Goal: Contribute content

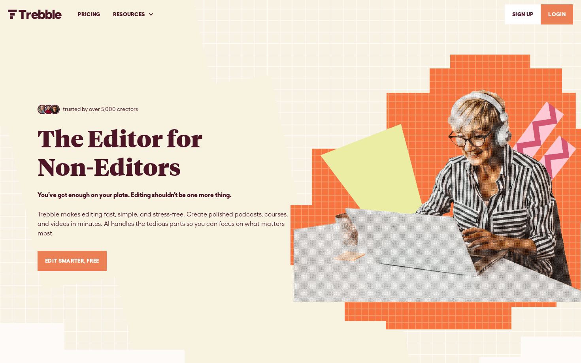
click at [549, 19] on link "LOGIN" at bounding box center [556, 14] width 32 height 20
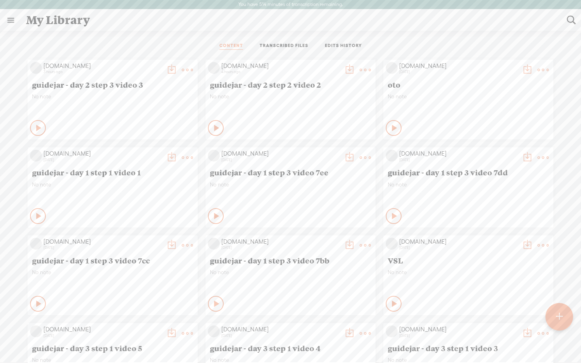
click at [91, 85] on span "guidejar - day 2 step 3 video 3" at bounding box center [112, 84] width 161 height 9
click at [35, 126] on icon at bounding box center [39, 128] width 8 height 8
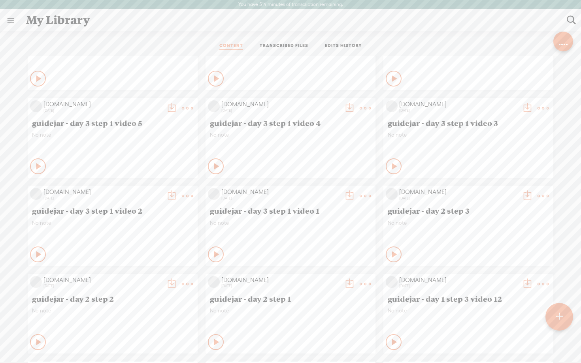
scroll to position [238, 0]
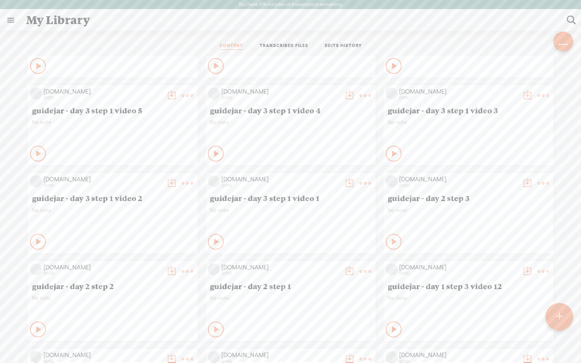
click at [393, 153] on icon at bounding box center [395, 154] width 8 height 8
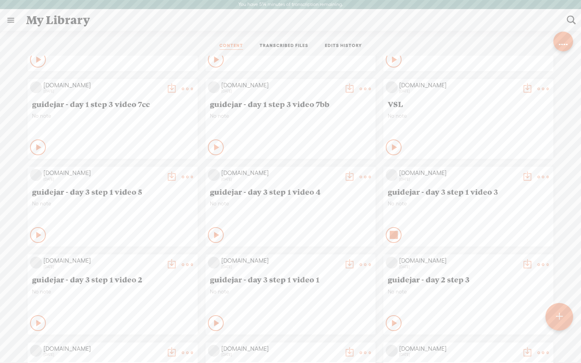
scroll to position [155, 0]
click at [258, 143] on div "Private" at bounding box center [300, 149] width 145 height 12
click at [394, 233] on icon at bounding box center [395, 237] width 8 height 8
click at [542, 178] on t at bounding box center [542, 178] width 11 height 11
click at [501, 206] on link "Edit" at bounding box center [505, 205] width 79 height 18
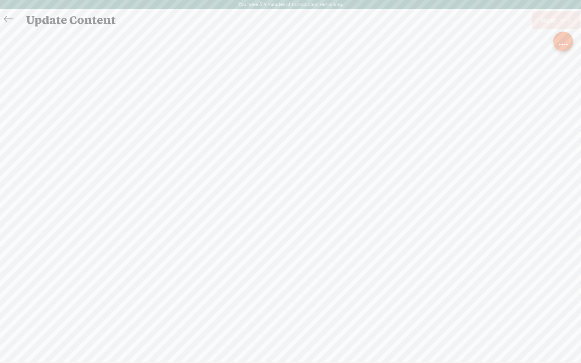
scroll to position [0, 0]
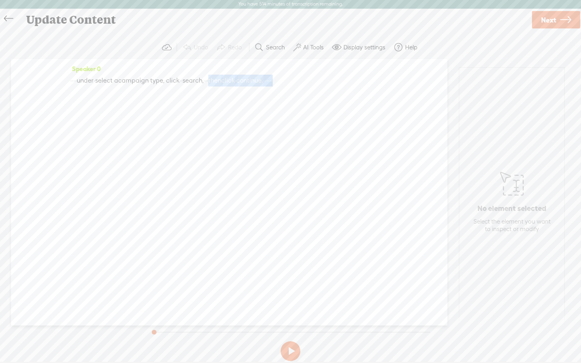
drag, startPoint x: 262, startPoint y: 77, endPoint x: 399, endPoint y: 87, distance: 137.5
click at [399, 87] on div "Speaker 0 · · · · under · select · a campaign · type, · click · · search, · · ·…" at bounding box center [229, 192] width 436 height 267
click at [75, 82] on span "·" at bounding box center [74, 81] width 2 height 12
drag, startPoint x: 75, startPoint y: 80, endPoint x: 84, endPoint y: 81, distance: 9.5
click at [84, 81] on div "· · [S] · · under · select · a campaign · type, · click · · search, · · [S] · t…" at bounding box center [229, 81] width 318 height 12
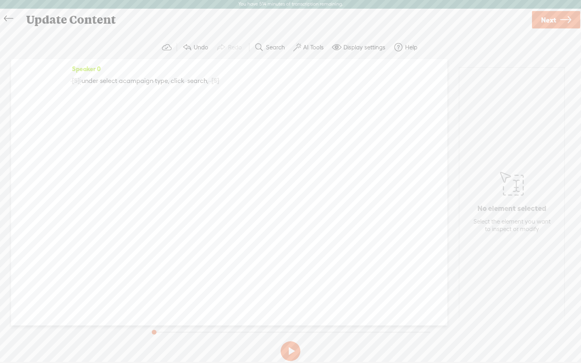
click at [315, 49] on label "AI Tools" at bounding box center [313, 47] width 21 height 8
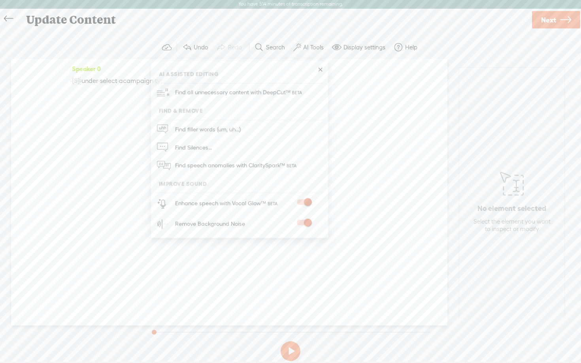
click at [409, 24] on div "Update Content" at bounding box center [276, 19] width 510 height 21
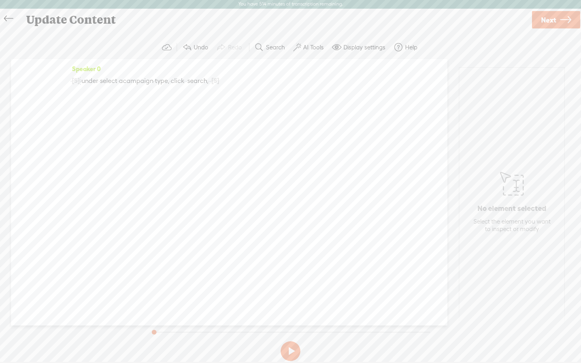
click at [553, 15] on span "Next" at bounding box center [548, 20] width 15 height 20
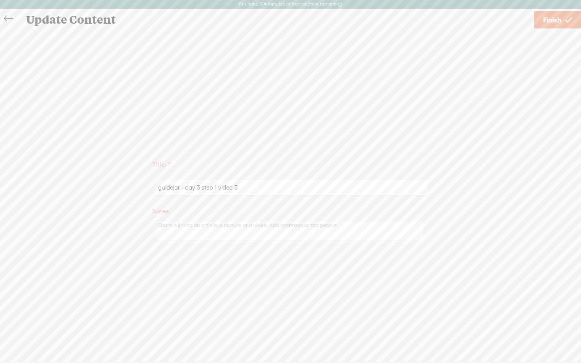
click at [541, 20] on link "Finish" at bounding box center [557, 19] width 47 height 17
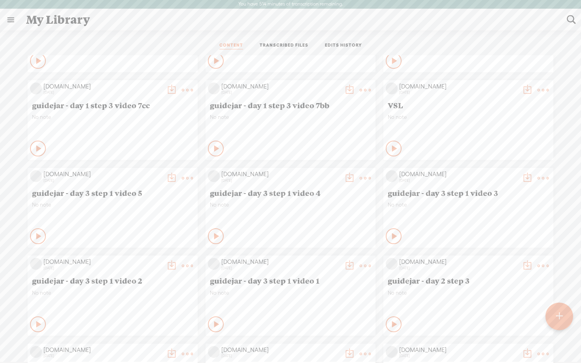
click at [278, 229] on div "Play Content Private" at bounding box center [290, 236] width 165 height 18
click at [392, 233] on icon at bounding box center [395, 236] width 8 height 8
